Goal: Information Seeking & Learning: Find specific fact

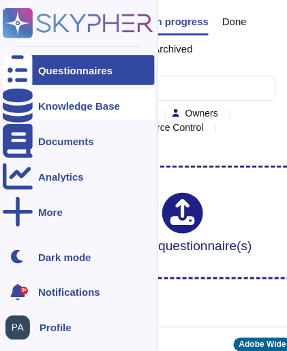
click at [16, 104] on icon at bounding box center [18, 106] width 30 height 34
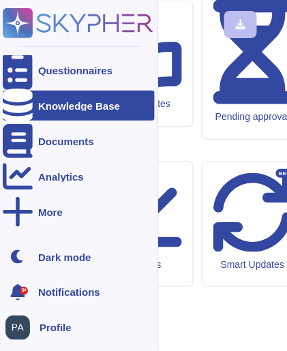
scroll to position [0, 20]
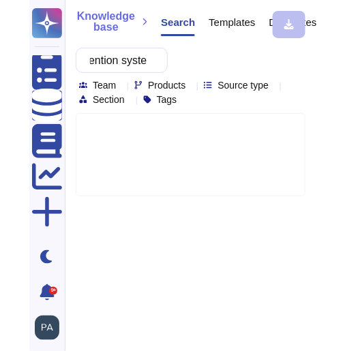
scroll to position [0, 91]
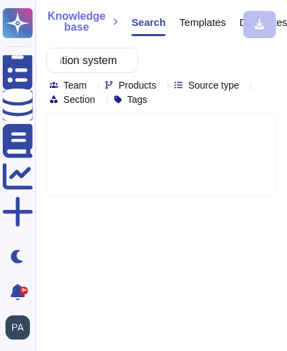
type input "malware prevention system"
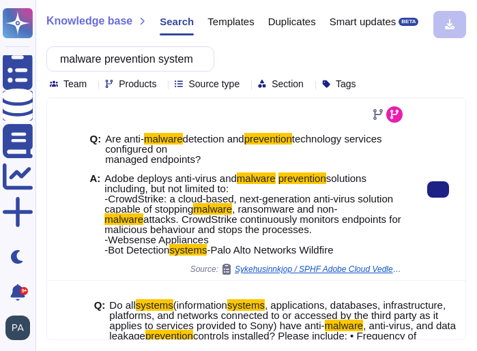
scroll to position [0, 0]
drag, startPoint x: 237, startPoint y: 262, endPoint x: 106, endPoint y: 179, distance: 155.4
click at [106, 179] on span "Adobe deploys anti-virus and malware prevention solutions including, but not li…" at bounding box center [254, 214] width 301 height 82
copy span "Adobe deploys anti-virus and malware prevention solutions including, but not li…"
